Goal: Task Accomplishment & Management: Use online tool/utility

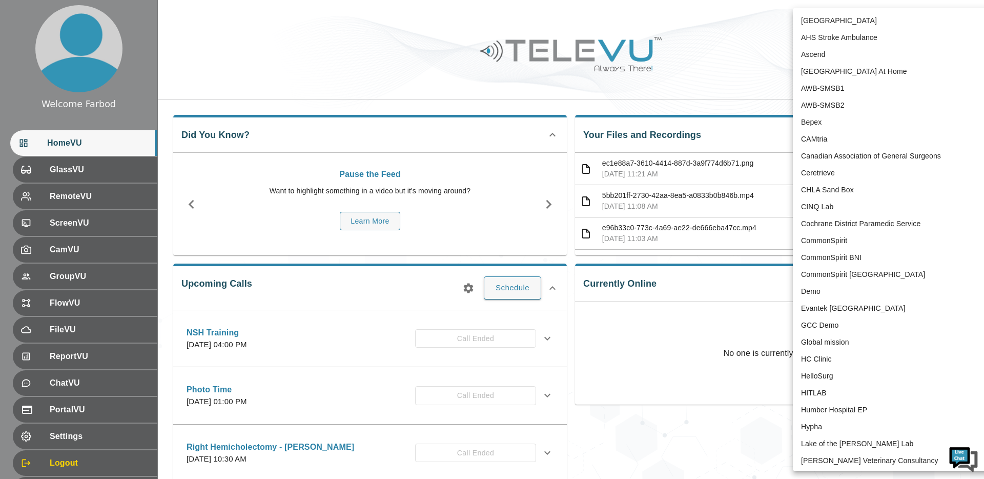
click at [857, 17] on body "Welcome Farbod HomeVU GlassVU RemoteVU ScreenVU CamVU GroupVU FlowVU FileVU Rep…" at bounding box center [492, 399] width 984 height 799
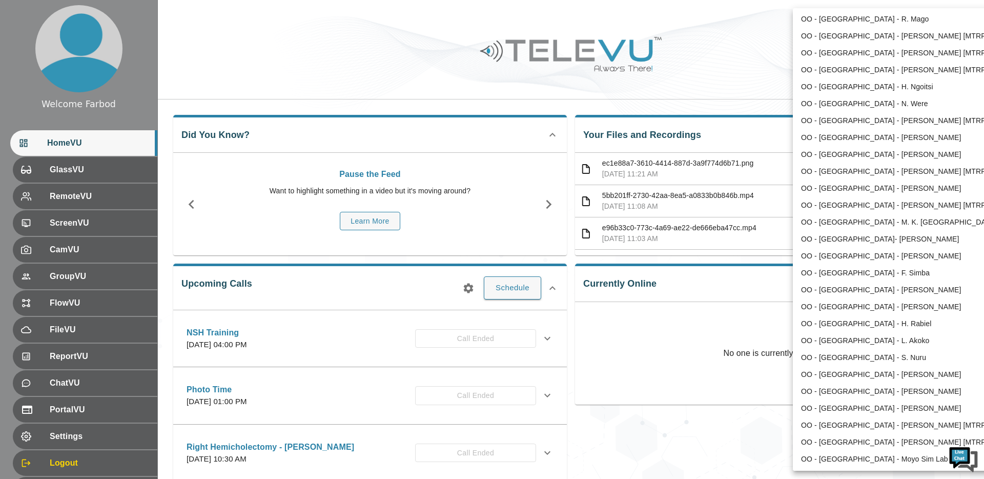
scroll to position [1471, 0]
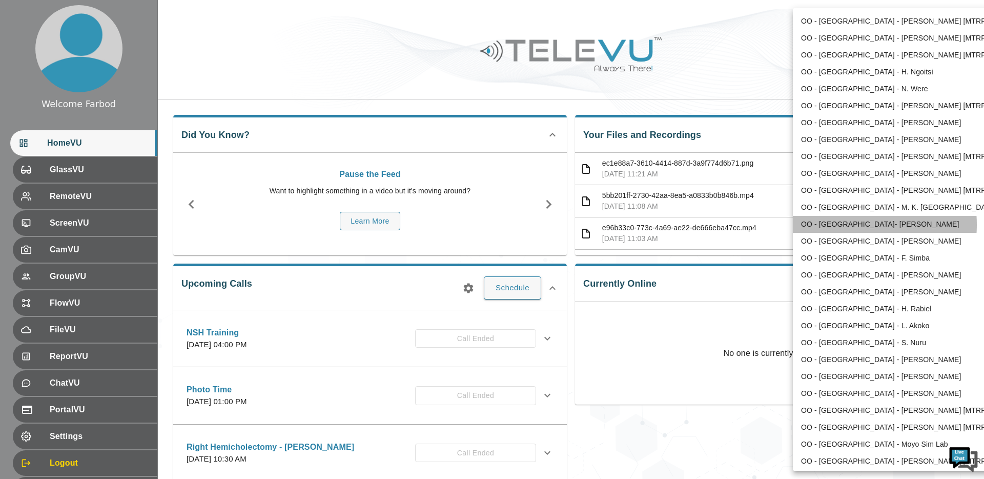
click at [847, 224] on li "OO - [GEOGRAPHIC_DATA]- [PERSON_NAME]" at bounding box center [899, 224] width 213 height 17
type input "197"
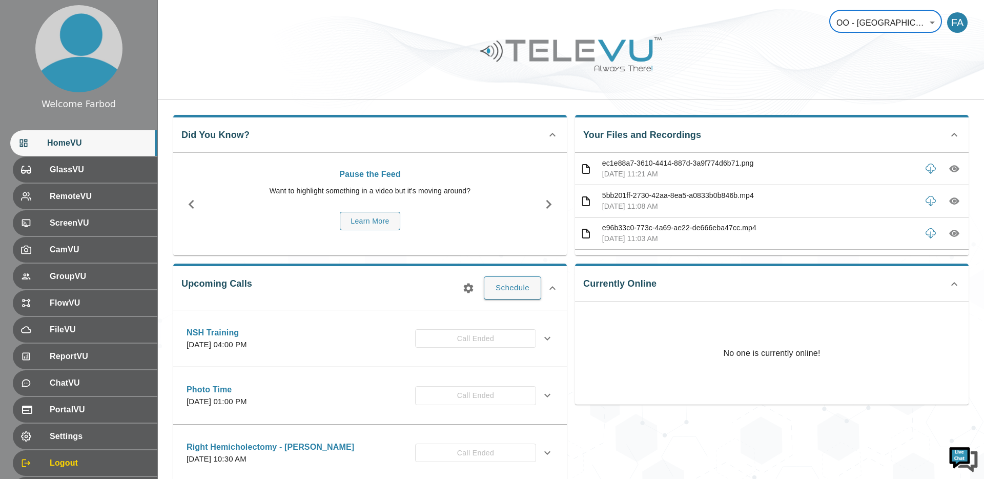
scroll to position [1473, 0]
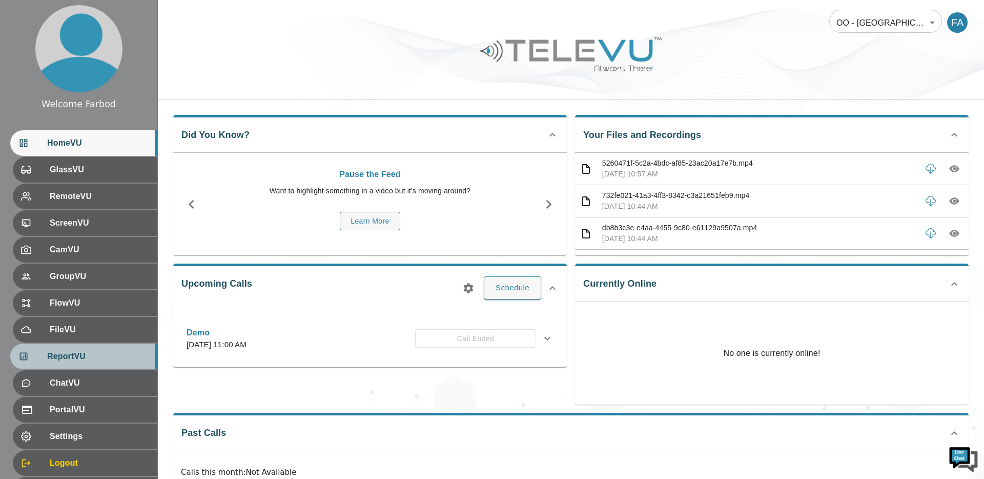
click at [97, 358] on span "ReportVU" at bounding box center [98, 356] width 102 height 12
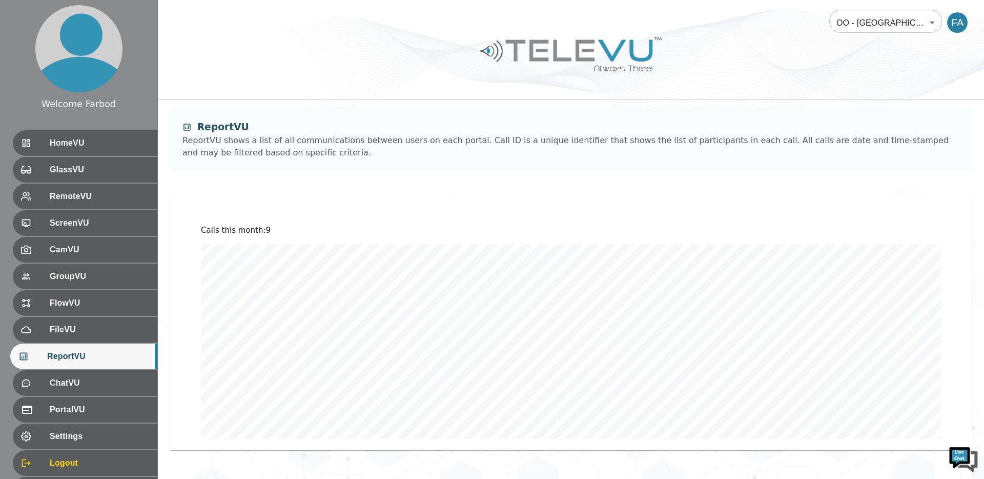
scroll to position [291, 0]
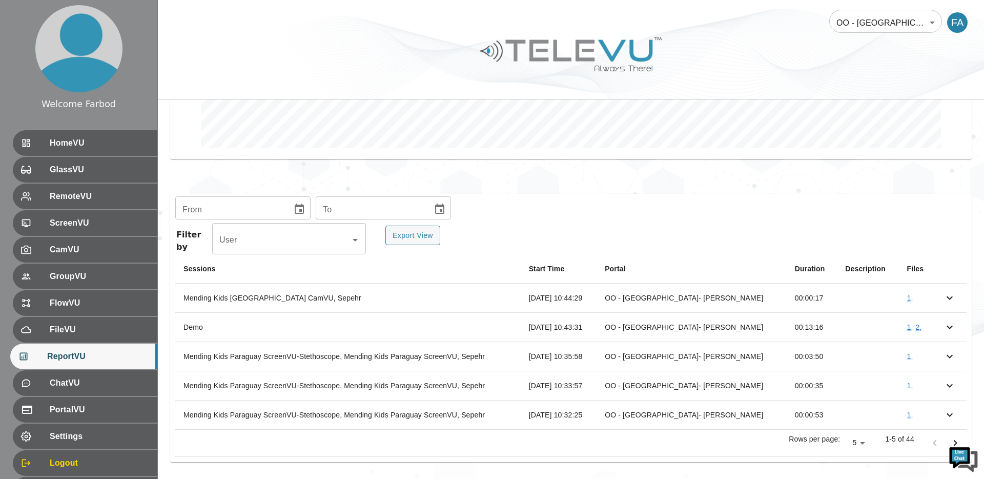
click at [949, 437] on icon "Go to next page" at bounding box center [955, 443] width 12 height 12
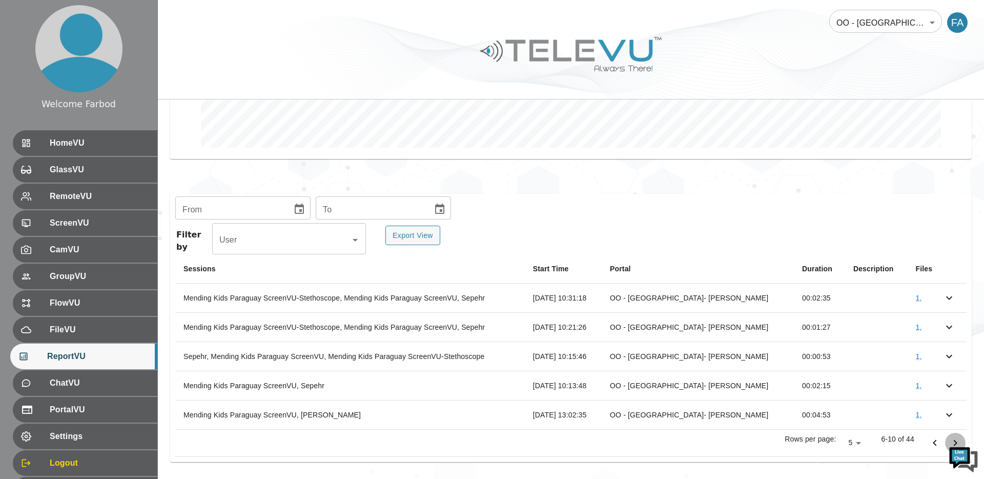
click at [949, 437] on icon "Go to next page" at bounding box center [955, 443] width 12 height 12
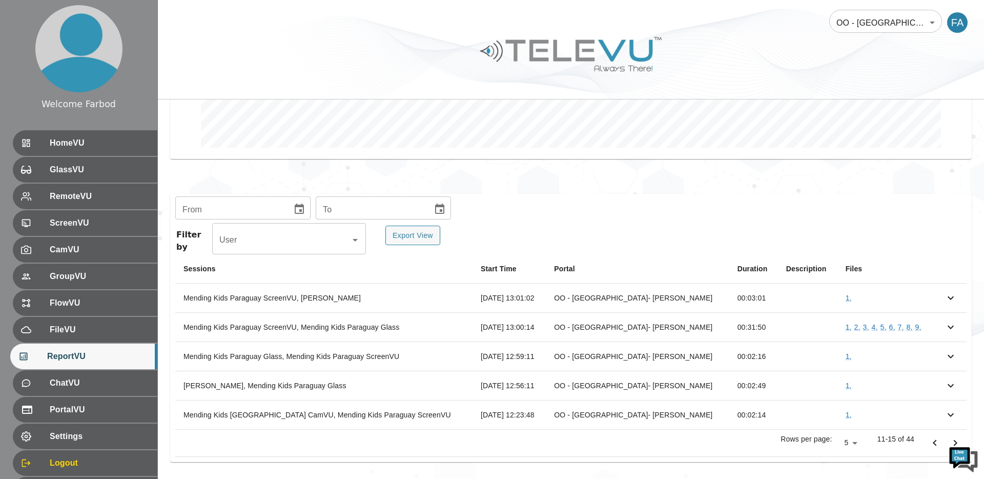
click at [951, 438] on icon "Go to next page" at bounding box center [955, 443] width 12 height 12
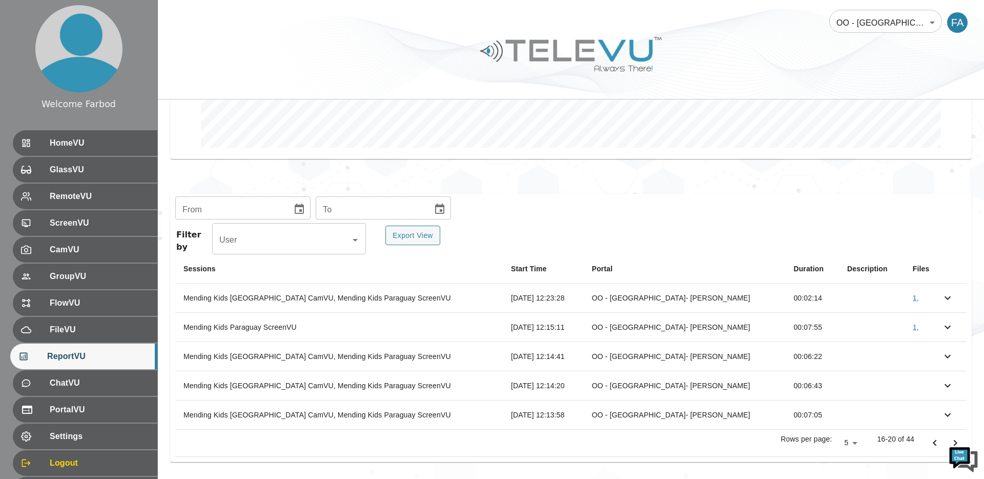
click at [951, 438] on icon "Go to next page" at bounding box center [955, 443] width 12 height 12
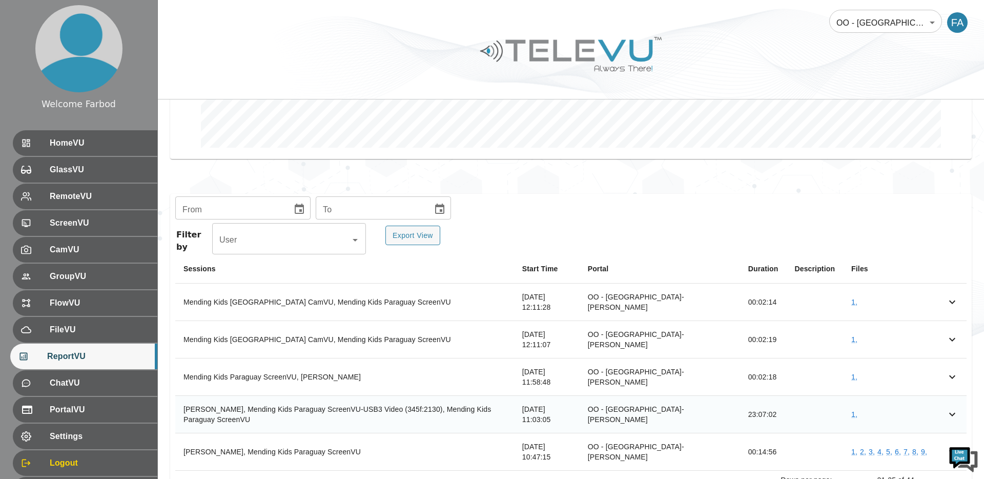
scroll to position [333, 0]
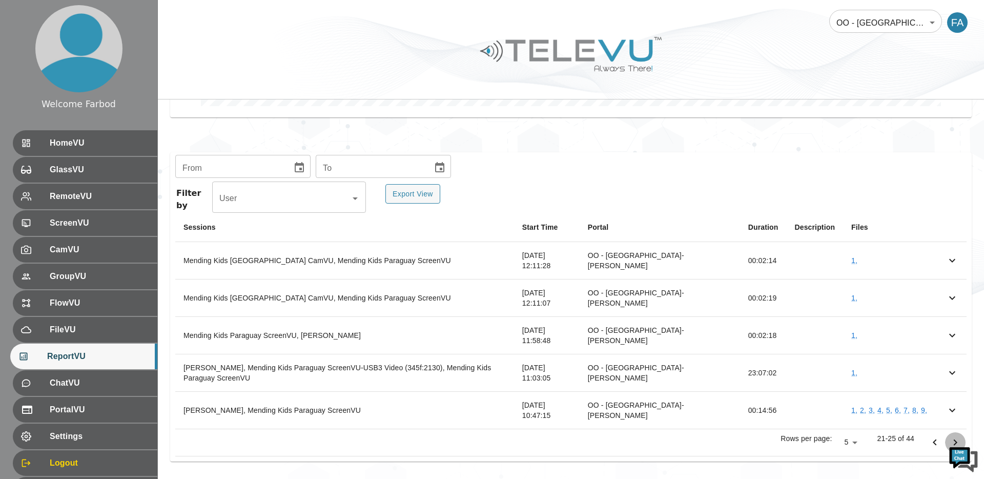
click at [956, 438] on icon "Go to next page" at bounding box center [955, 442] width 12 height 12
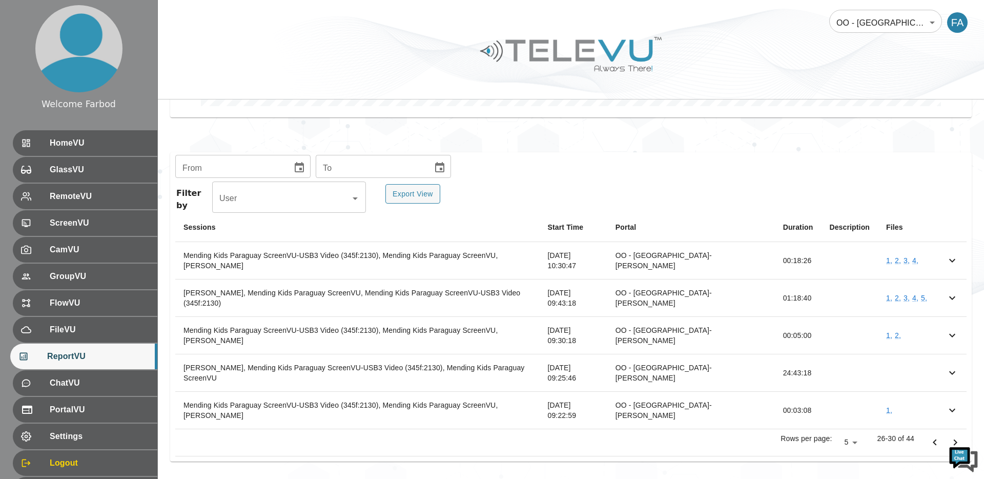
scroll to position [291, 0]
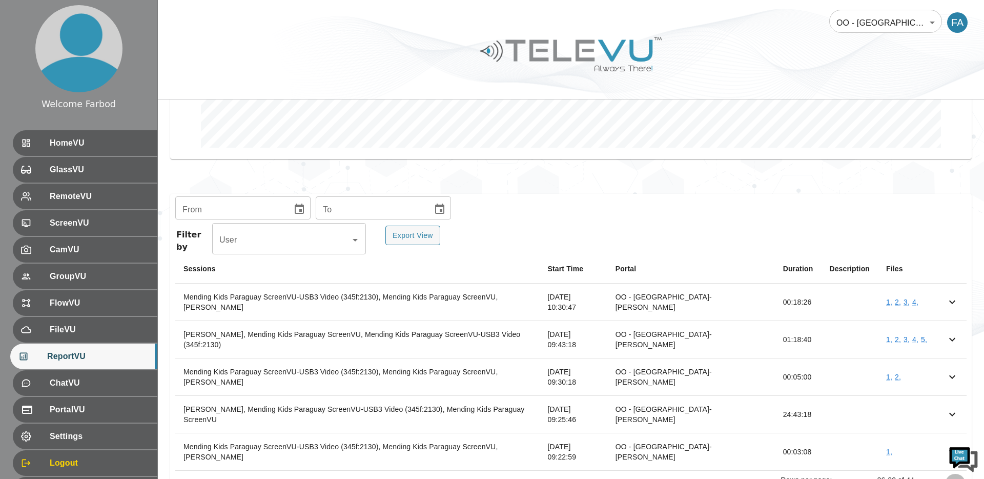
click at [956, 478] on icon "Go to next page" at bounding box center [955, 484] width 12 height 12
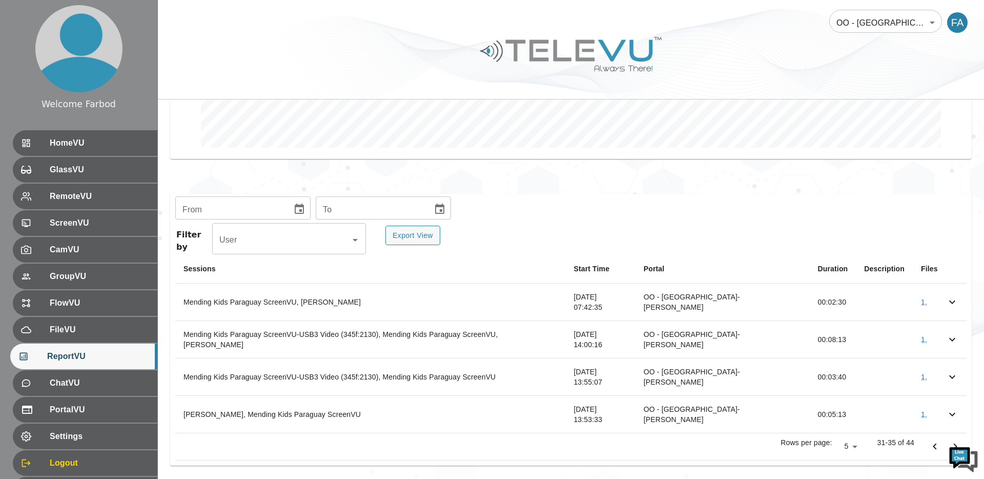
scroll to position [262, 0]
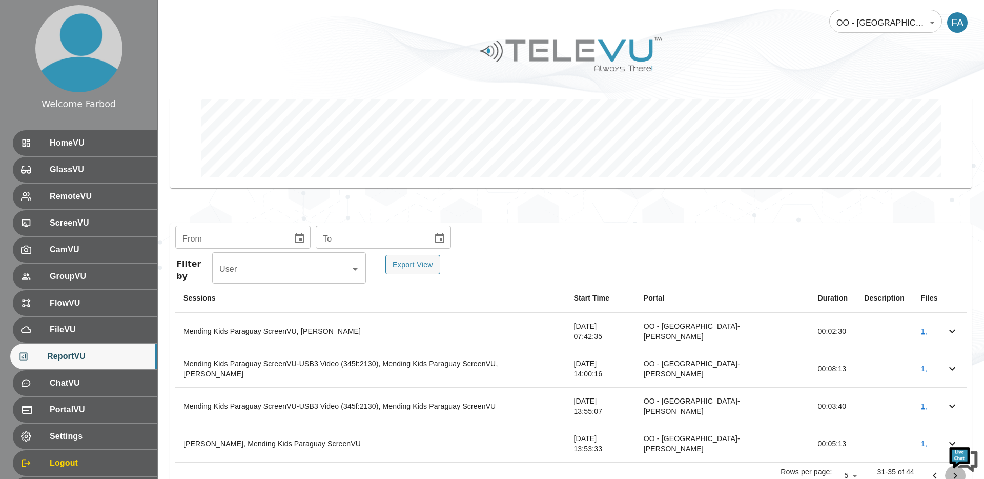
click at [956, 469] on icon "Go to next page" at bounding box center [955, 475] width 12 height 12
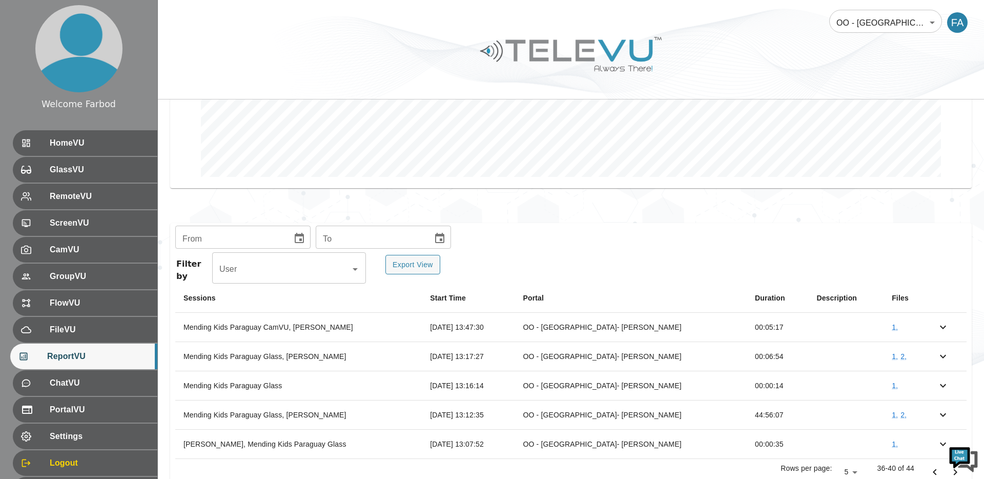
scroll to position [291, 0]
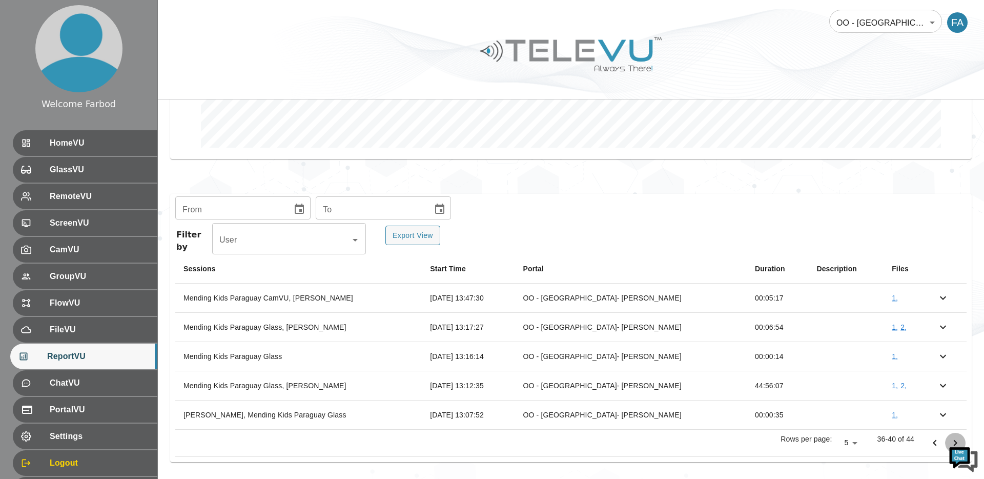
click at [956, 438] on icon "Go to next page" at bounding box center [955, 443] width 12 height 12
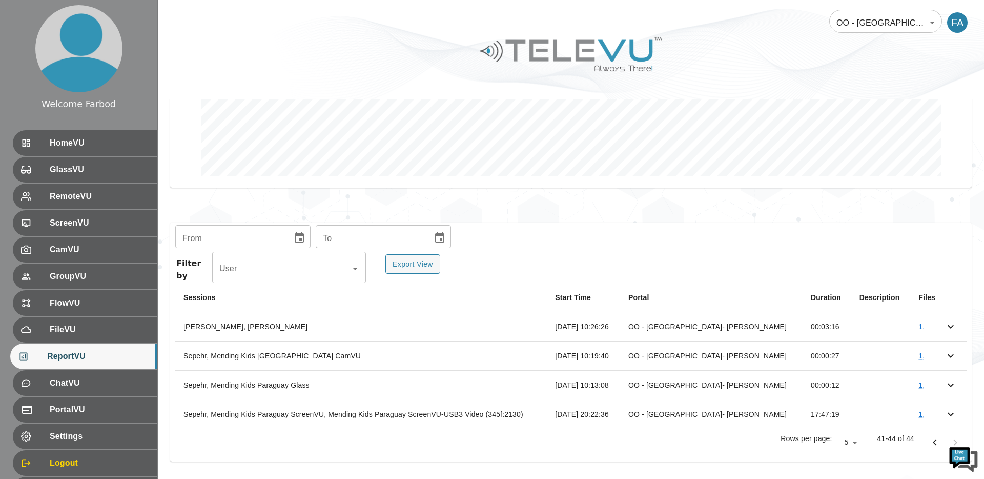
scroll to position [262, 0]
click at [947, 412] on icon "simple table" at bounding box center [950, 414] width 12 height 12
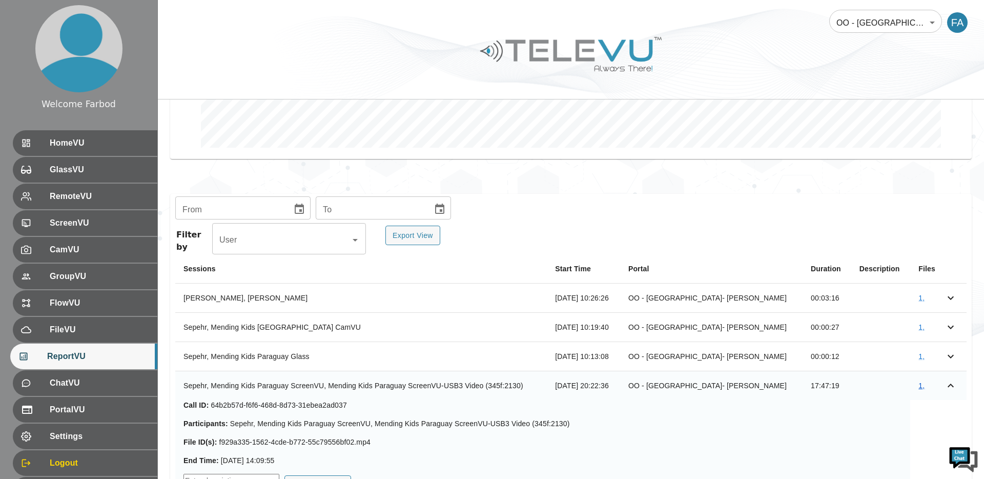
click at [918, 384] on link "1 ," at bounding box center [921, 385] width 6 height 8
click at [950, 385] on icon "simple table" at bounding box center [950, 385] width 6 height 4
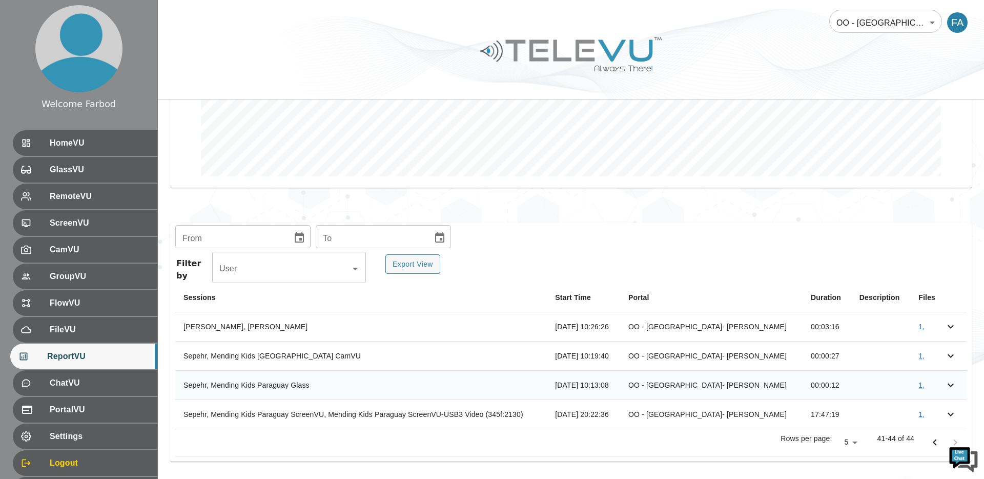
scroll to position [262, 0]
click at [930, 443] on icon "Go to previous page" at bounding box center [934, 443] width 12 height 12
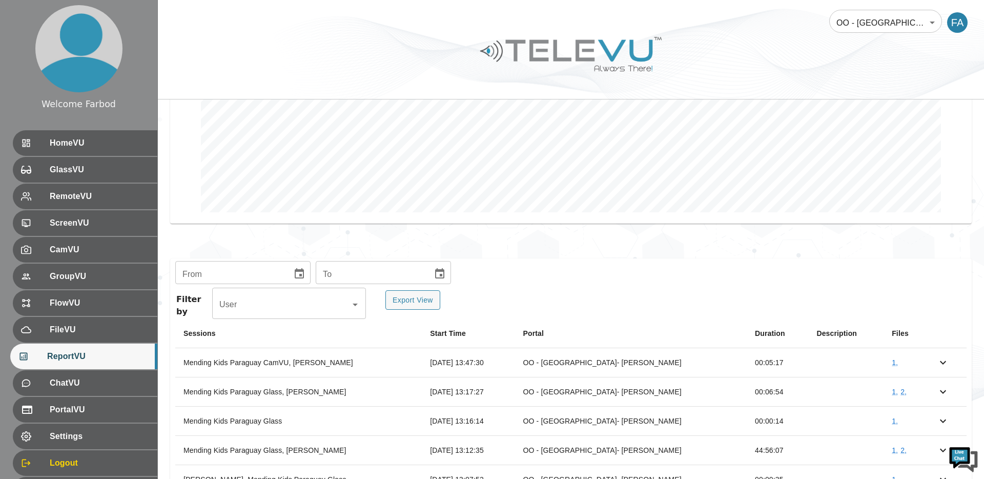
scroll to position [291, 0]
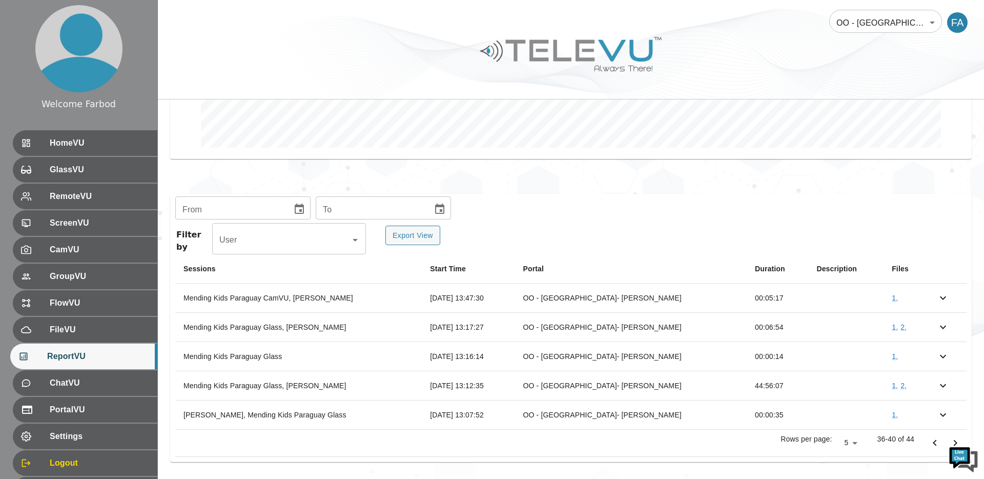
click at [928, 443] on icon "Go to previous page" at bounding box center [934, 443] width 12 height 12
